Goal: Task Accomplishment & Management: Manage account settings

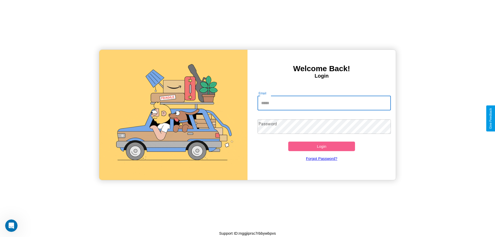
click at [324, 103] on input "Email" at bounding box center [323, 103] width 133 height 14
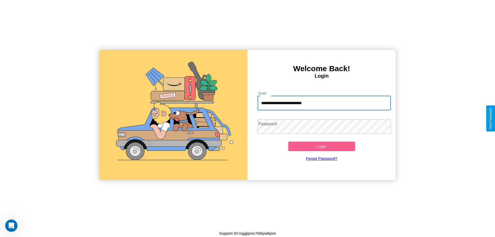
type input "**********"
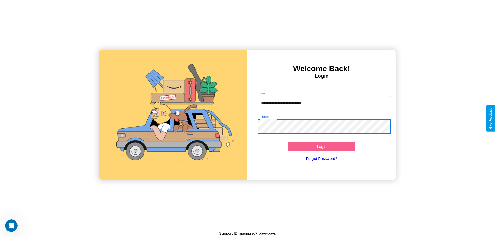
click at [321, 146] on button "Login" at bounding box center [321, 146] width 67 height 10
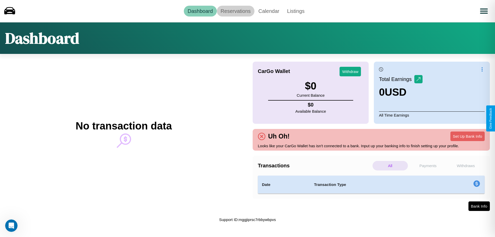
click at [235, 11] on link "Reservations" at bounding box center [236, 11] width 38 height 11
